Goal: Task Accomplishment & Management: Complete application form

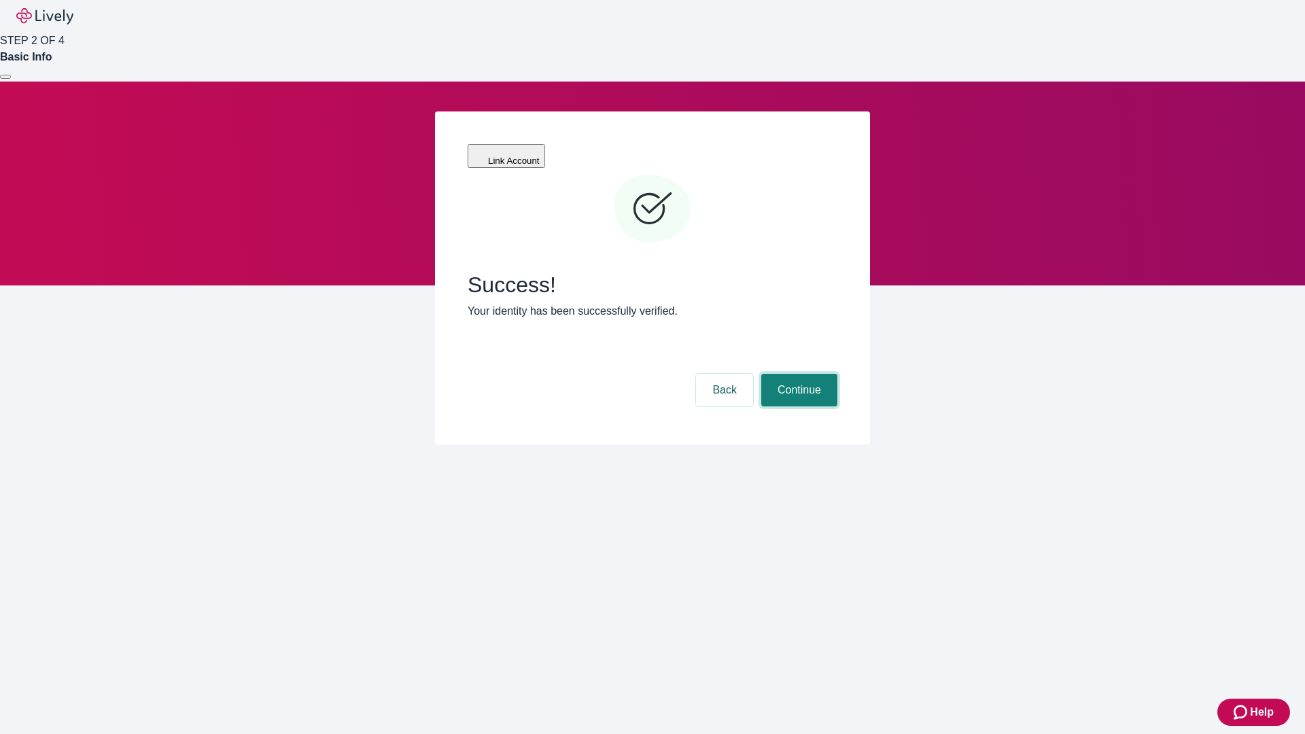
click at [797, 374] on button "Continue" at bounding box center [799, 390] width 76 height 33
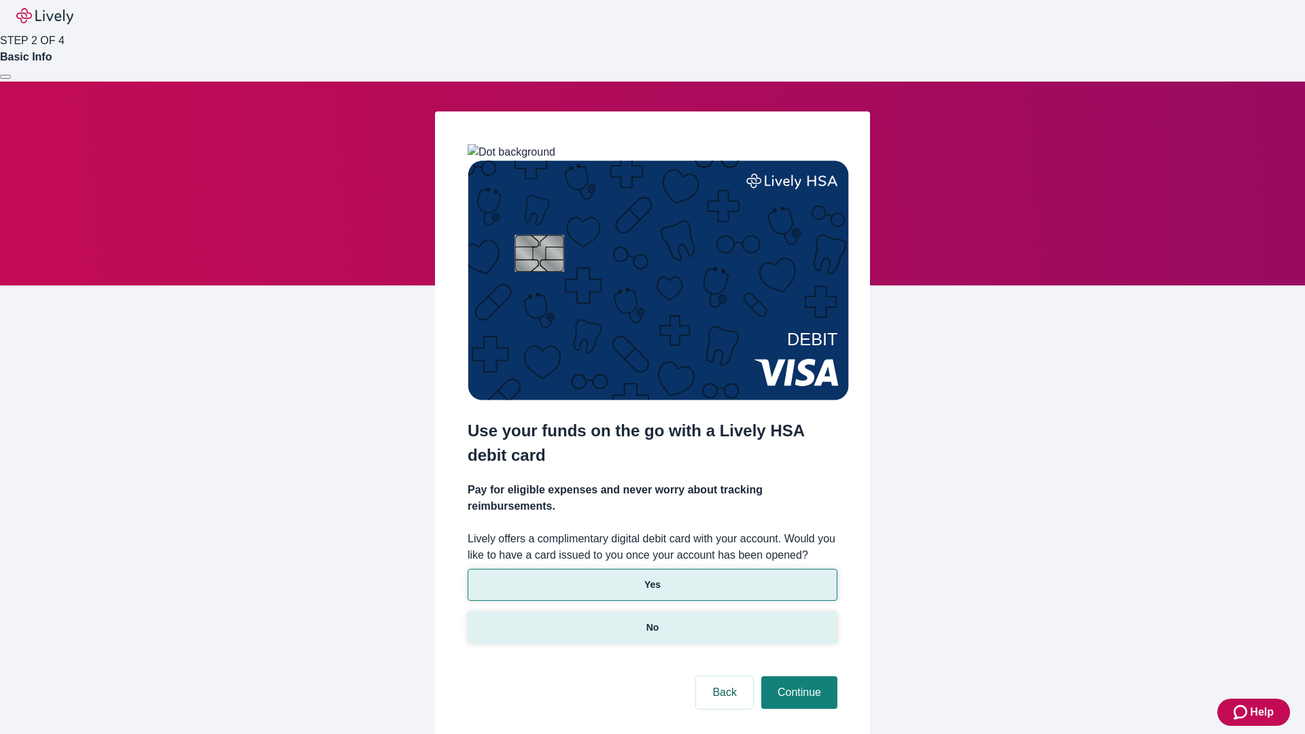
click at [652, 620] on p "No" at bounding box center [652, 627] width 13 height 14
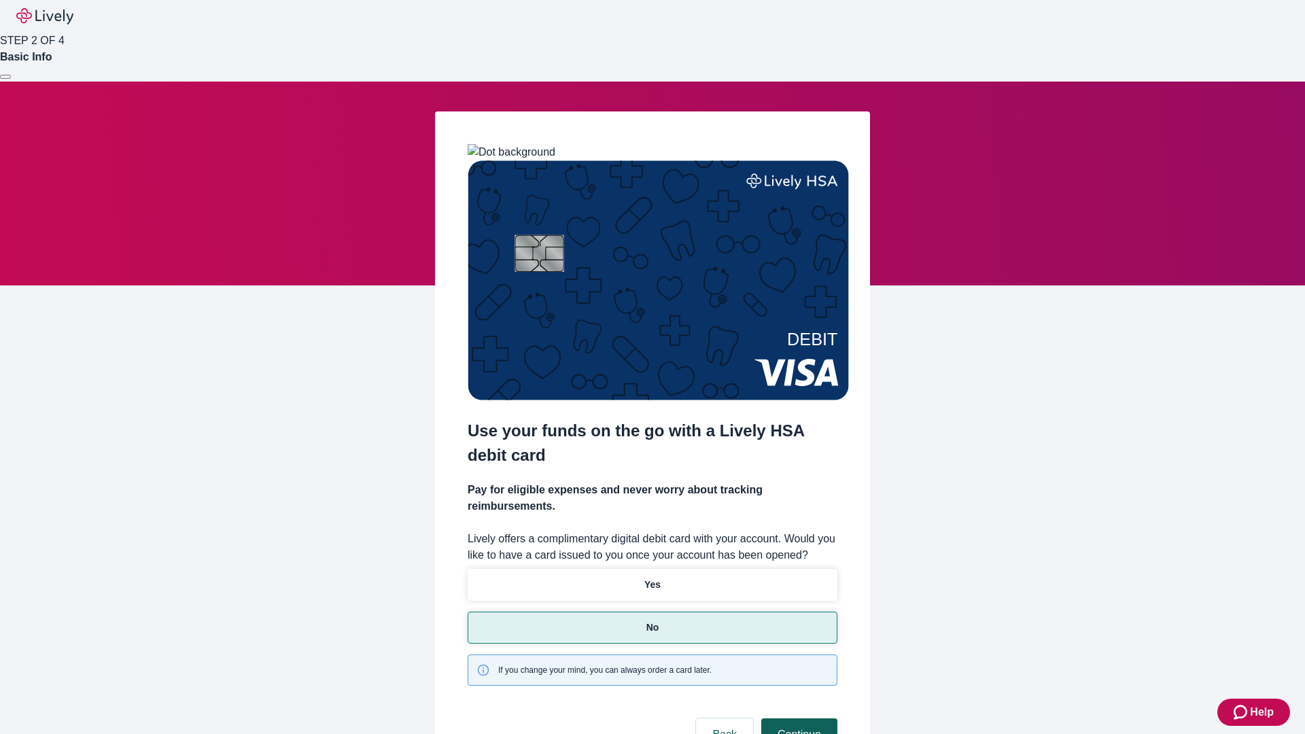
click at [797, 718] on button "Continue" at bounding box center [799, 734] width 76 height 33
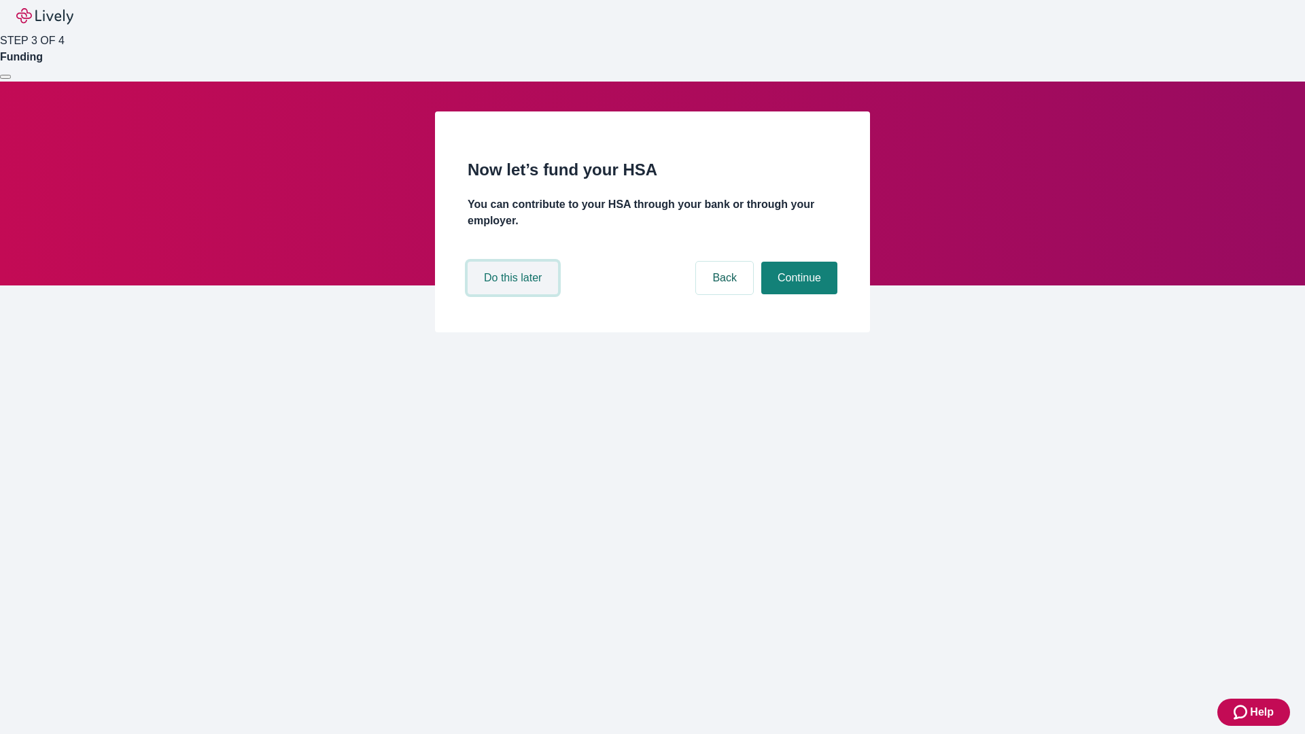
click at [514, 294] on button "Do this later" at bounding box center [513, 278] width 90 height 33
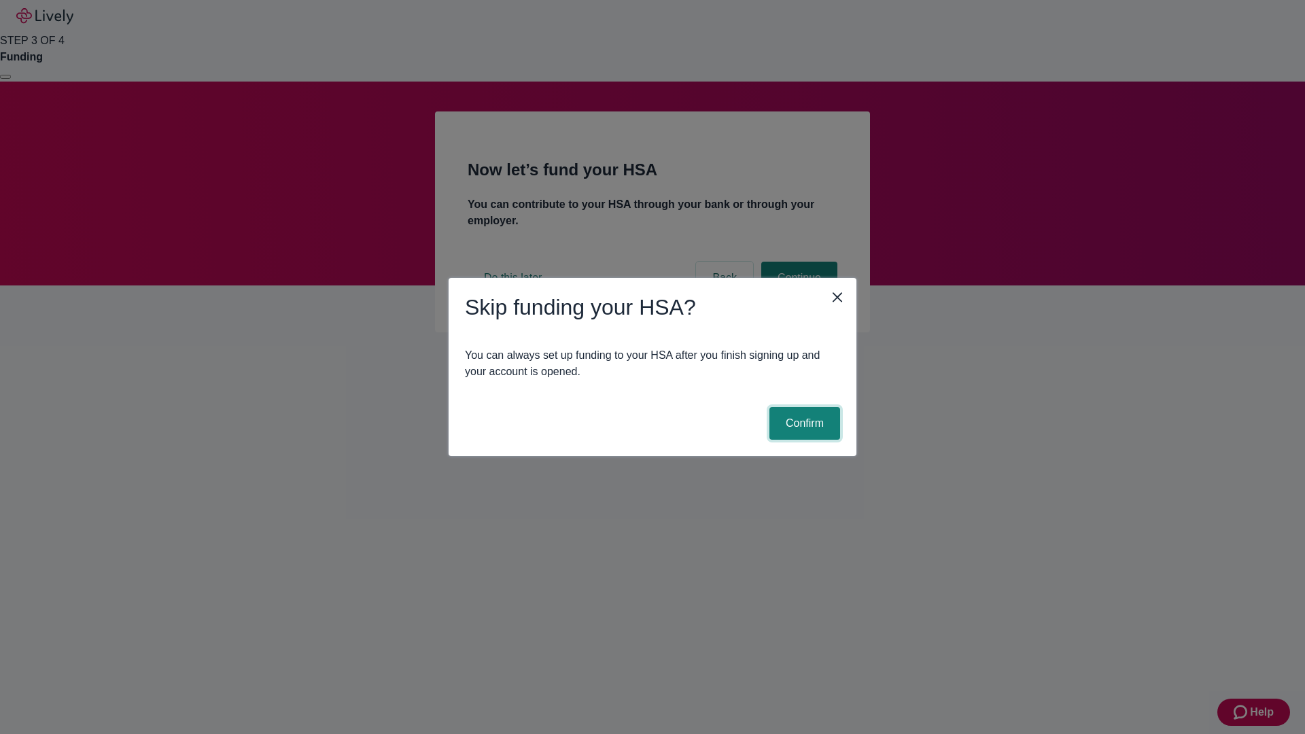
click at [803, 423] on button "Confirm" at bounding box center [804, 423] width 71 height 33
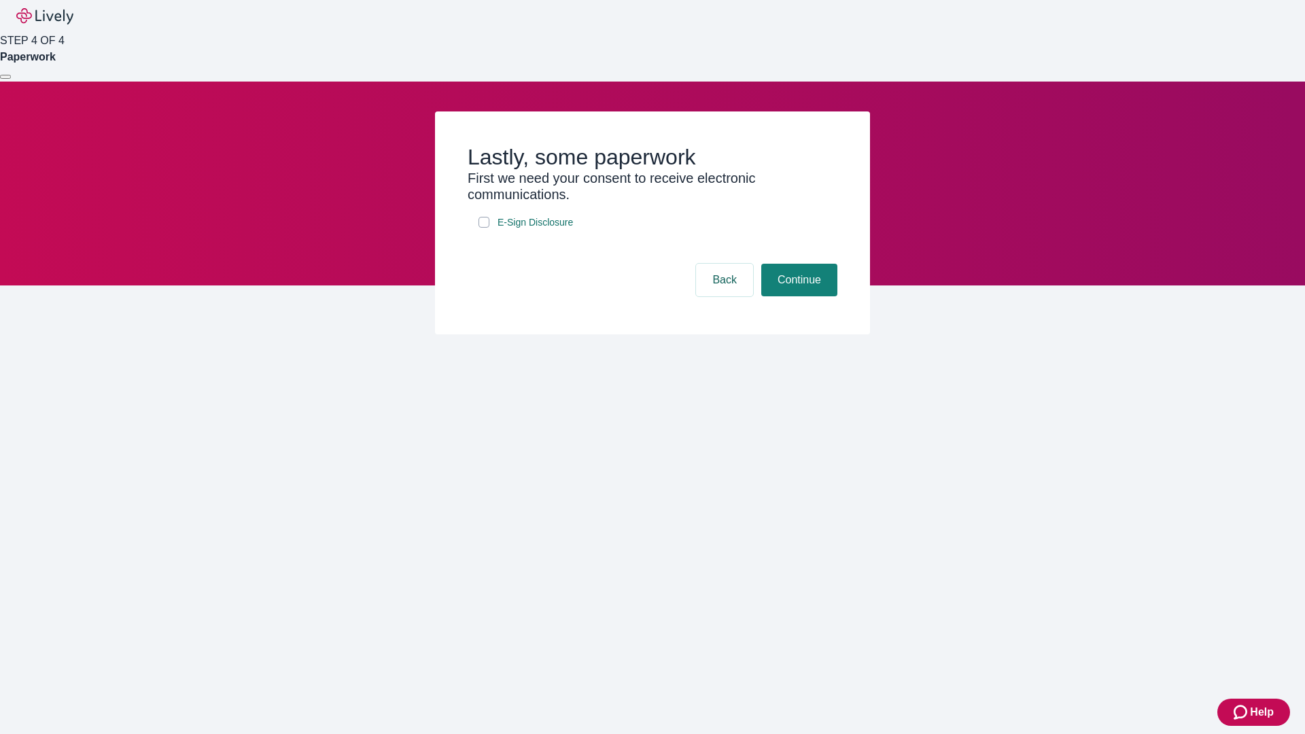
click at [484, 228] on input "E-Sign Disclosure" at bounding box center [483, 222] width 11 height 11
checkbox input "true"
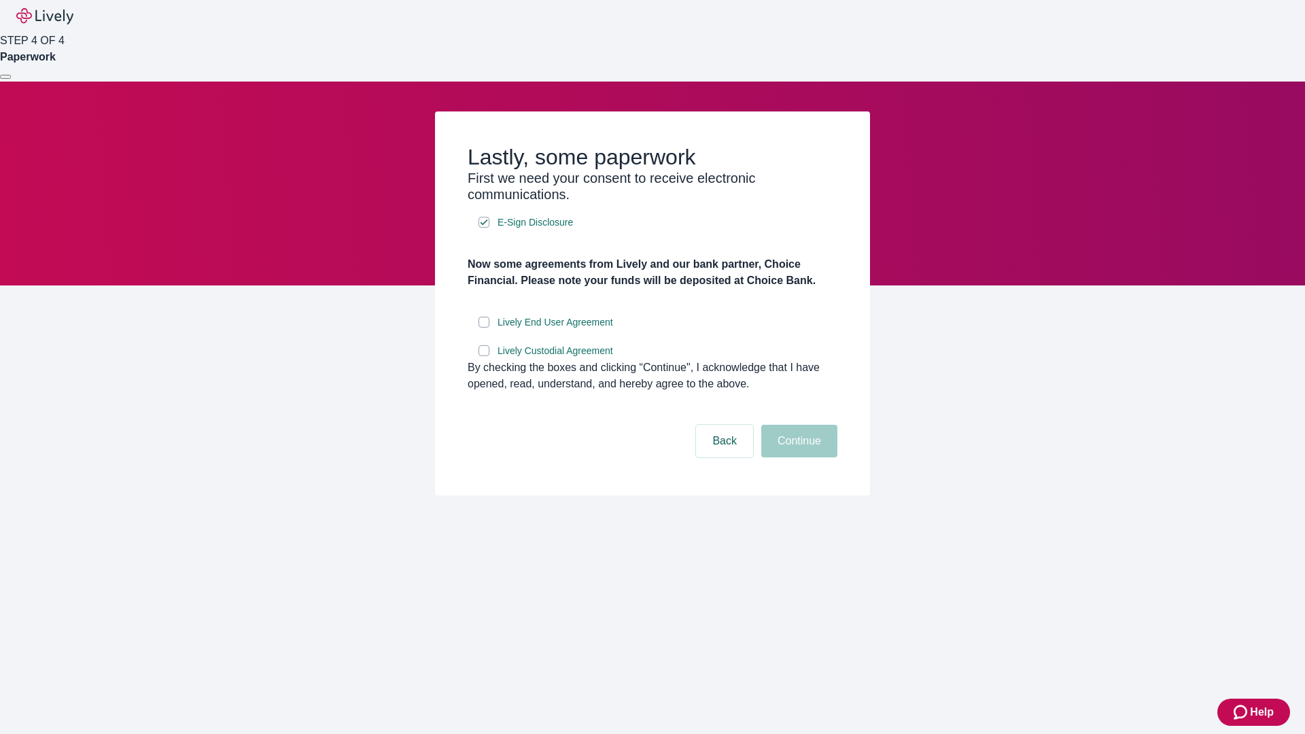
click at [484, 328] on input "Lively End User Agreement" at bounding box center [483, 322] width 11 height 11
checkbox input "true"
click at [484, 356] on input "Lively Custodial Agreement" at bounding box center [483, 350] width 11 height 11
checkbox input "true"
click at [797, 457] on button "Continue" at bounding box center [799, 441] width 76 height 33
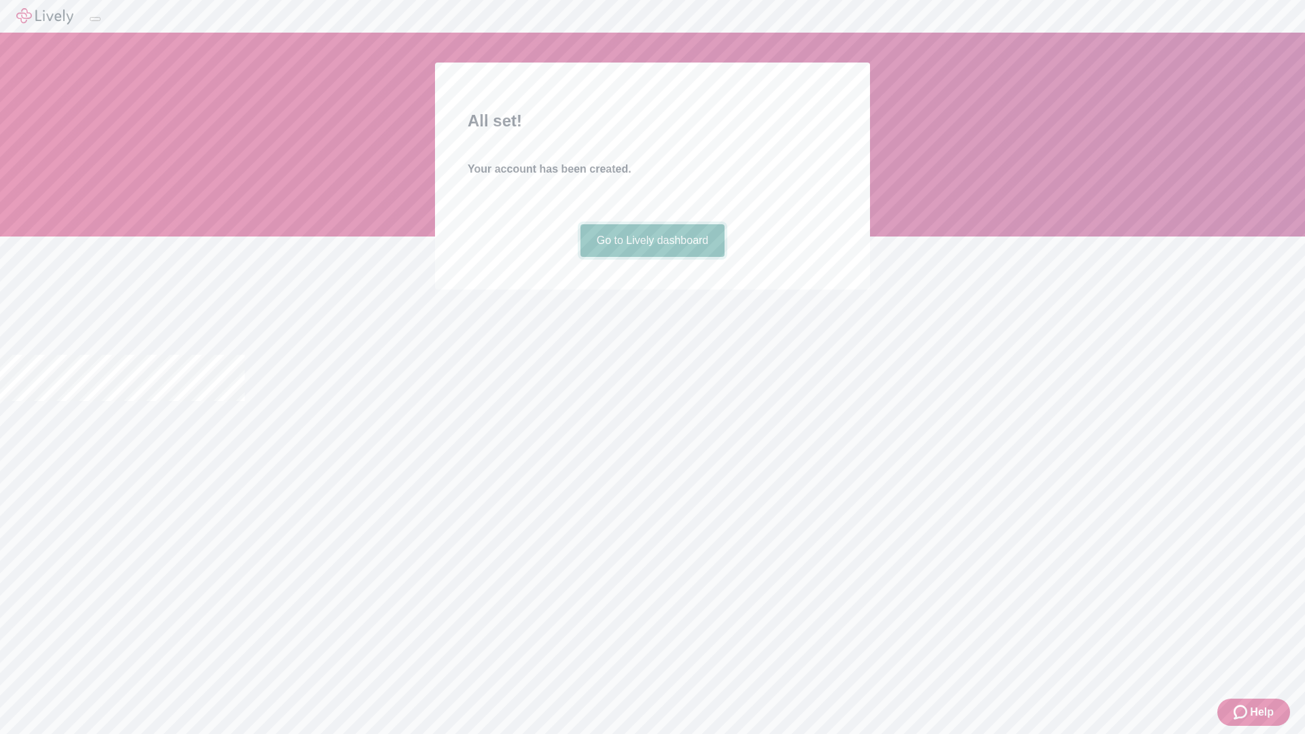
click at [652, 257] on link "Go to Lively dashboard" at bounding box center [652, 240] width 145 height 33
